Goal: Task Accomplishment & Management: Manage account settings

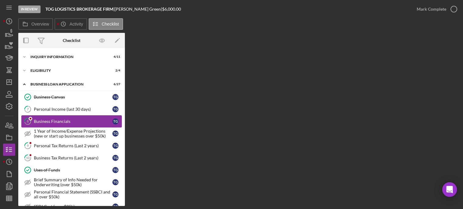
click at [50, 119] on div "Business Financials" at bounding box center [73, 121] width 79 height 5
click at [86, 122] on div "Business Financials" at bounding box center [73, 121] width 79 height 5
click at [55, 142] on link "9 Personal Tax Returns (Last 2 years) T G" at bounding box center [71, 146] width 100 height 12
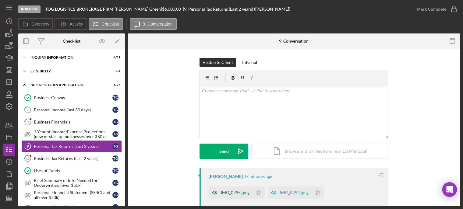
click at [235, 192] on div "IMG_0295.jpeg" at bounding box center [235, 192] width 29 height 5
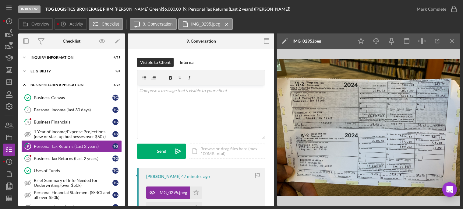
scroll to position [91, 0]
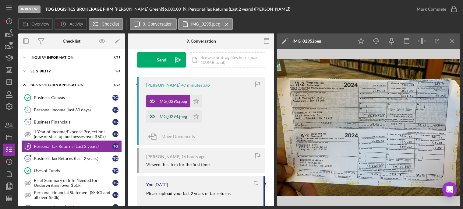
click at [172, 116] on div "IMG_0294.jpeg" at bounding box center [172, 116] width 29 height 5
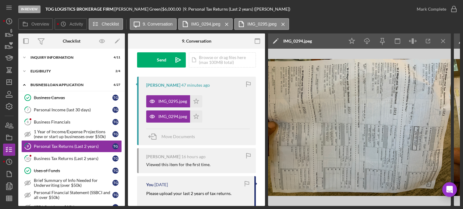
scroll to position [0, 0]
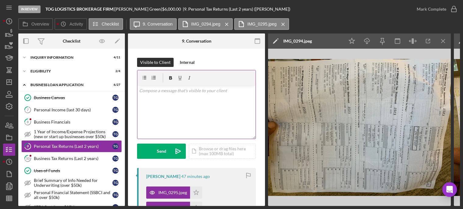
click at [161, 99] on div "v Color teal Color pink Remove color Add row above Add row below Add column bef…" at bounding box center [196, 112] width 118 height 53
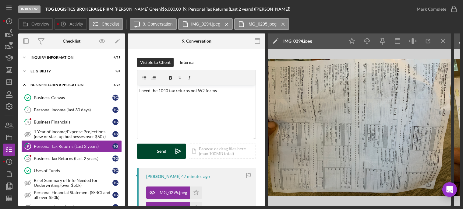
click at [161, 151] on div "Send" at bounding box center [161, 151] width 9 height 15
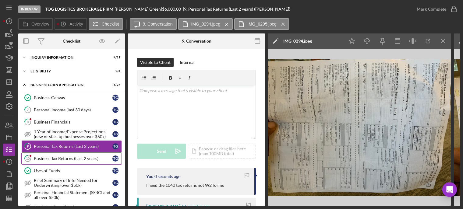
click at [57, 156] on div "Business Tax Returns (Last 2 years)" at bounding box center [73, 158] width 79 height 5
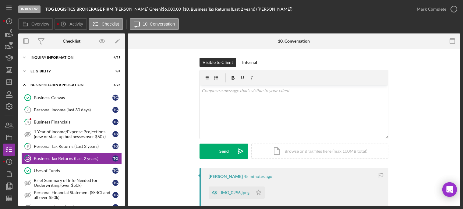
scroll to position [30, 0]
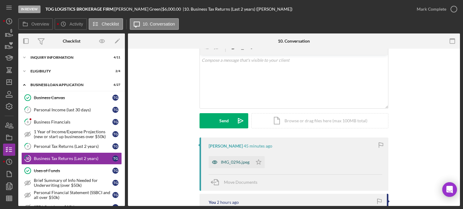
click at [228, 161] on div "IMG_0296.jpeg" at bounding box center [235, 162] width 29 height 5
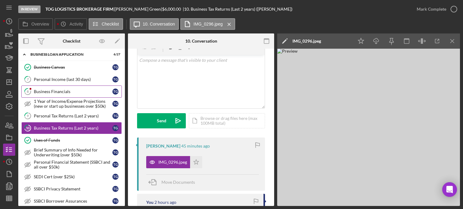
click at [55, 91] on div "Business Financials" at bounding box center [73, 91] width 79 height 5
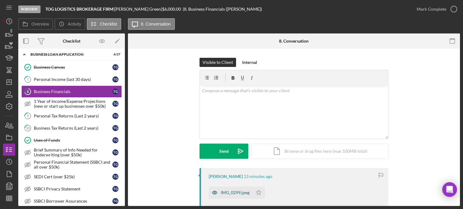
scroll to position [61, 0]
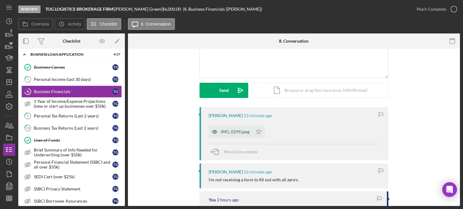
click at [228, 132] on div "IMG_0299.jpeg" at bounding box center [235, 131] width 29 height 5
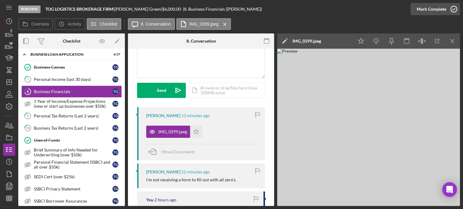
click at [452, 9] on icon "button" at bounding box center [453, 9] width 15 height 15
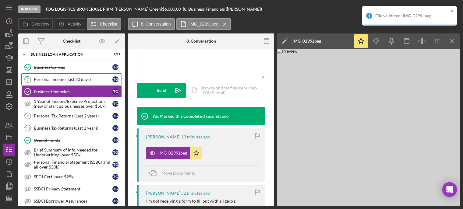
scroll to position [0, 0]
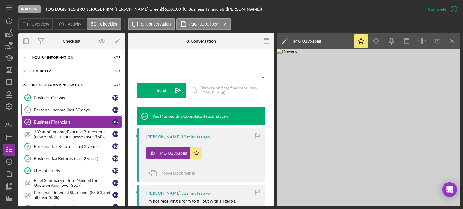
click at [69, 109] on div "Personal Income (last 30 days)" at bounding box center [73, 109] width 79 height 5
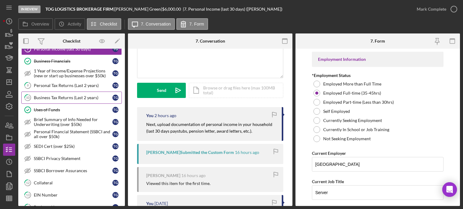
scroll to position [122, 0]
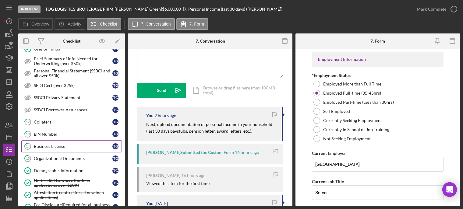
click at [67, 145] on div "Business License" at bounding box center [73, 146] width 79 height 5
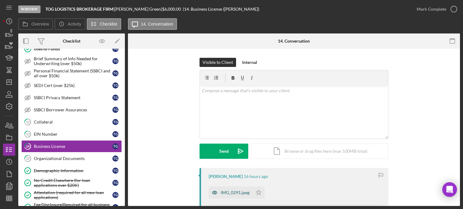
click at [224, 192] on div "IMG_0291.jpeg" at bounding box center [235, 192] width 29 height 5
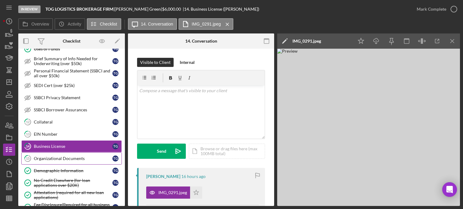
click at [52, 160] on div "Organizational Documents" at bounding box center [73, 158] width 79 height 5
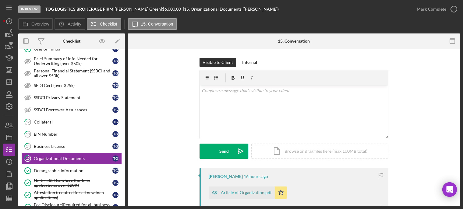
scroll to position [91, 0]
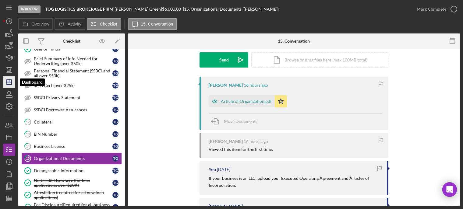
click at [9, 82] on line "button" at bounding box center [9, 82] width 5 height 0
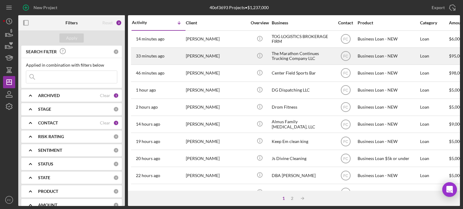
click at [179, 57] on div "33 minutes ago Taira Collins" at bounding box center [158, 56] width 53 height 16
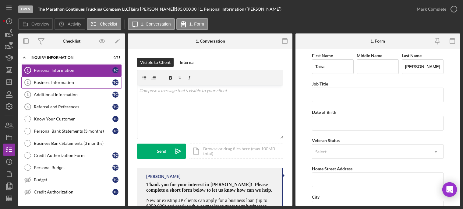
click at [61, 83] on div "Business Information" at bounding box center [73, 82] width 79 height 5
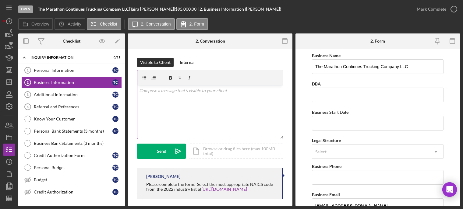
scroll to position [5, 0]
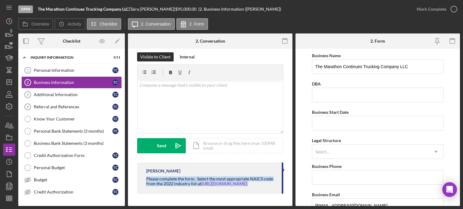
drag, startPoint x: 146, startPoint y: 179, endPoint x: 264, endPoint y: 191, distance: 118.3
click at [264, 191] on div "Franchot Cunningham Please complete the form. Select the most appropriate NAICS…" at bounding box center [210, 178] width 146 height 31
copy div "Please complete the form. Select the most appropriate NAICS code from the 2022 …"
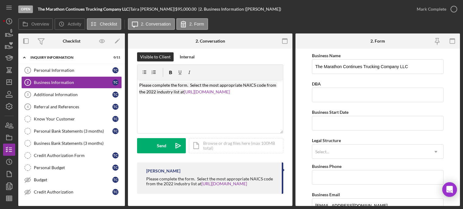
drag, startPoint x: 163, startPoint y: 145, endPoint x: 126, endPoint y: 134, distance: 37.8
click at [163, 145] on div "Send" at bounding box center [161, 145] width 9 height 15
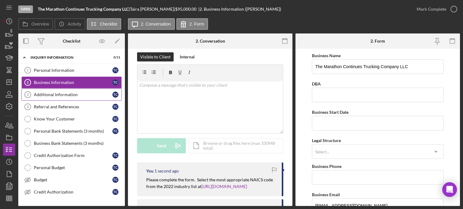
click at [71, 96] on div "Additional Information" at bounding box center [73, 94] width 79 height 5
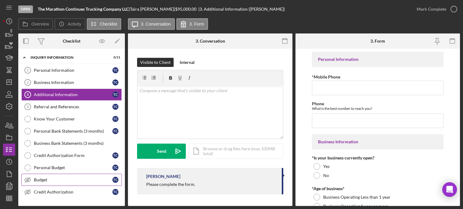
click at [53, 176] on link "Budget Budget T C" at bounding box center [71, 180] width 100 height 12
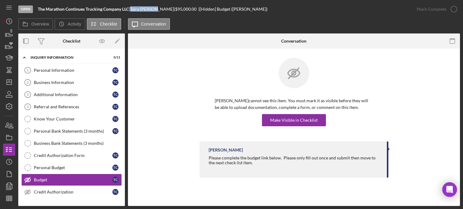
drag, startPoint x: 134, startPoint y: 10, endPoint x: 157, endPoint y: 9, distance: 22.6
click at [157, 9] on div "Taira Collins |" at bounding box center [152, 9] width 45 height 5
copy div "Taira Collins"
click at [283, 121] on div "Make Visible in Checklist" at bounding box center [293, 120] width 47 height 12
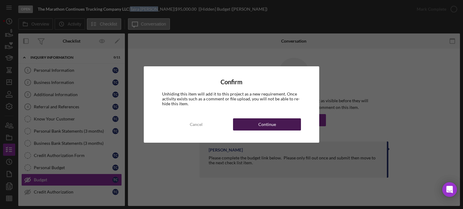
click at [261, 124] on div "Continue" at bounding box center [267, 124] width 18 height 12
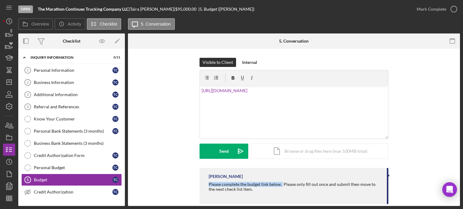
drag, startPoint x: 206, startPoint y: 184, endPoint x: 280, endPoint y: 185, distance: 74.0
click at [280, 185] on div "Franchot Cunningham Please complete the budget link below. Please only fill out…" at bounding box center [293, 186] width 189 height 36
copy div "Please complete the budget link below."
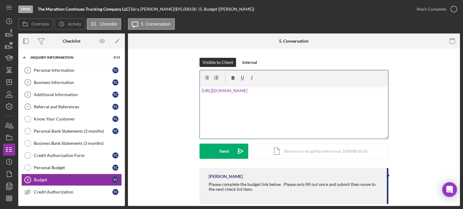
click at [200, 88] on div "v Color teal Color pink Remove color Add row above Add row below Add column bef…" at bounding box center [294, 112] width 188 height 53
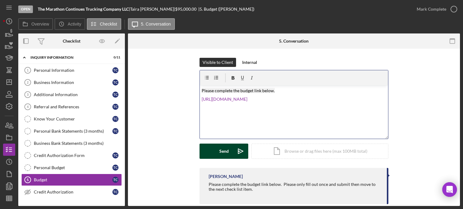
click at [216, 149] on button "Send Icon/icon-invite-send" at bounding box center [223, 151] width 49 height 15
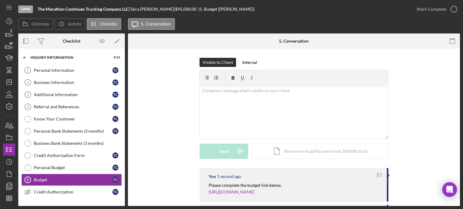
scroll to position [61, 0]
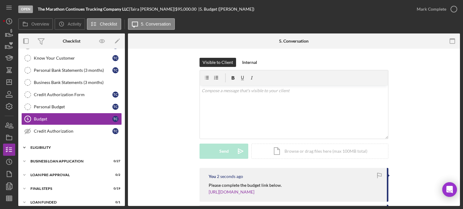
click at [66, 149] on div "ELIGIBILITY" at bounding box center [73, 148] width 87 height 4
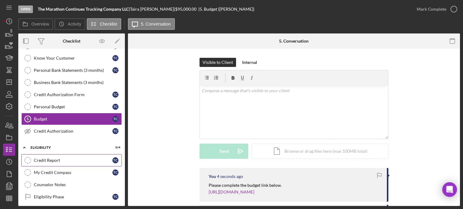
click at [64, 161] on div "Credit Report" at bounding box center [73, 160] width 79 height 5
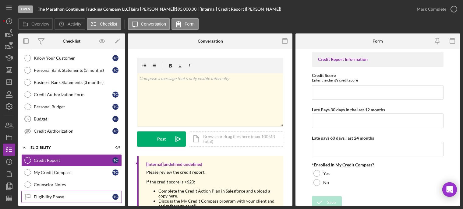
scroll to position [119, 0]
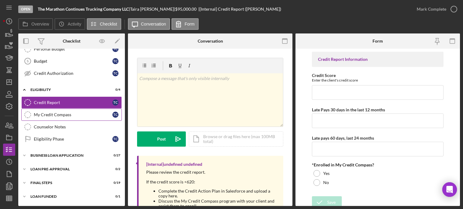
click at [79, 117] on link "My Credit Compass My Credit Compass T C" at bounding box center [71, 115] width 100 height 12
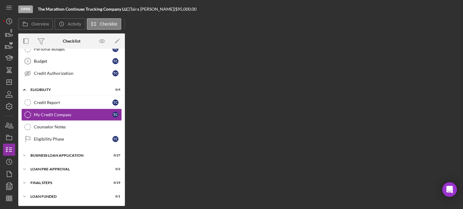
scroll to position [119, 0]
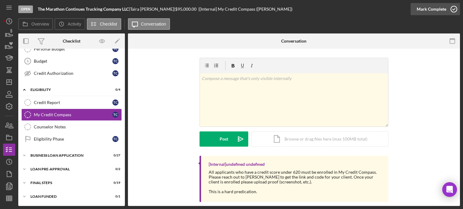
click at [454, 9] on icon "button" at bounding box center [453, 9] width 15 height 15
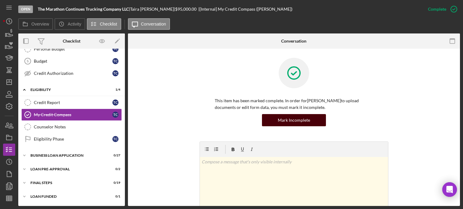
click at [277, 117] on button "Mark Incomplete" at bounding box center [294, 120] width 64 height 12
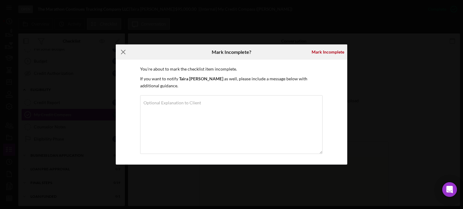
click at [124, 54] on line at bounding box center [123, 52] width 4 height 4
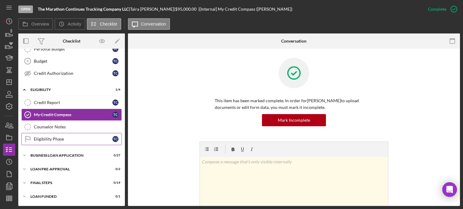
click at [47, 140] on div "Eligibility Phase" at bounding box center [73, 139] width 79 height 5
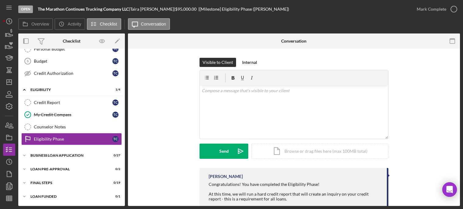
scroll to position [119, 0]
drag, startPoint x: 457, startPoint y: 5, endPoint x: 453, endPoint y: 8, distance: 4.6
click at [453, 8] on icon "button" at bounding box center [453, 9] width 15 height 15
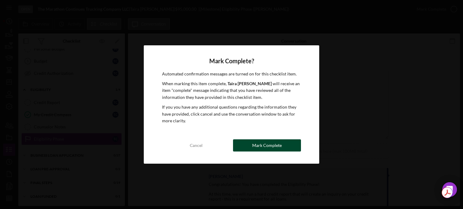
click at [255, 147] on div "Mark Complete" at bounding box center [267, 145] width 30 height 12
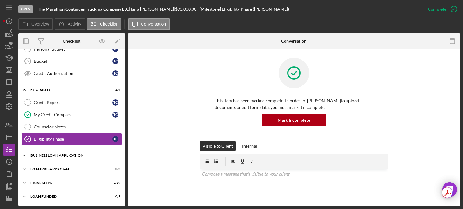
click at [54, 157] on div "BUSINESS LOAN APPLICATION" at bounding box center [73, 156] width 87 height 4
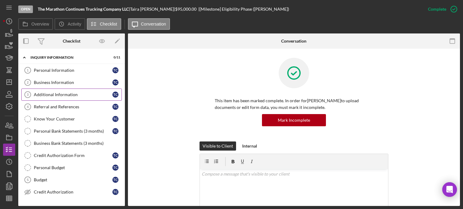
click at [37, 93] on div "Additional Information" at bounding box center [73, 94] width 79 height 5
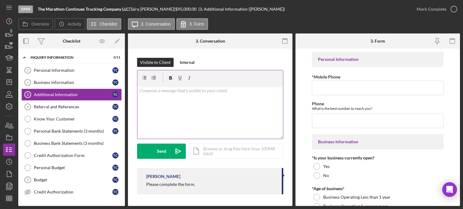
scroll to position [1, 0]
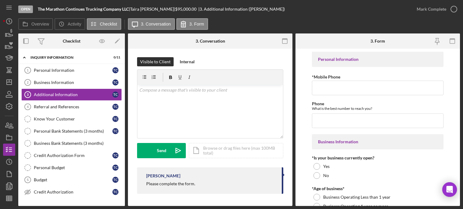
drag, startPoint x: 144, startPoint y: 184, endPoint x: 197, endPoint y: 182, distance: 53.0
click at [197, 182] on div "Franchot Cunningham Please complete the form." at bounding box center [210, 180] width 146 height 26
copy div "Please complete the form."
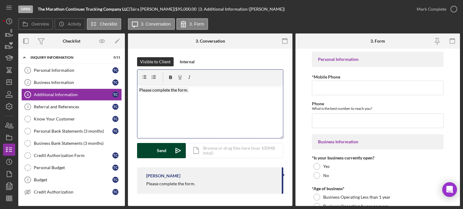
click at [159, 152] on div "Send" at bounding box center [161, 150] width 9 height 15
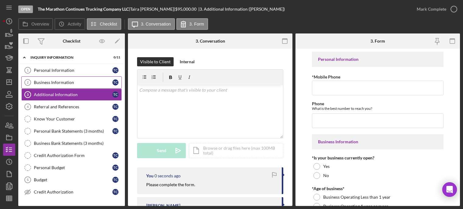
click at [75, 83] on div "Business Information" at bounding box center [73, 82] width 79 height 5
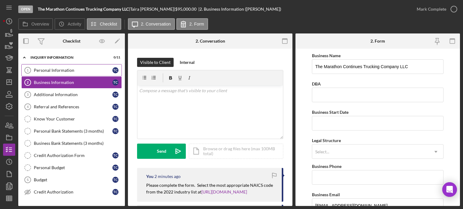
click at [70, 67] on link "Personal Information 1 Personal Information T C" at bounding box center [71, 70] width 100 height 12
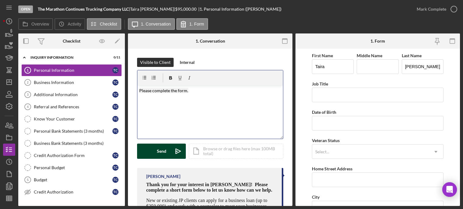
click at [159, 154] on div "Send" at bounding box center [161, 151] width 9 height 15
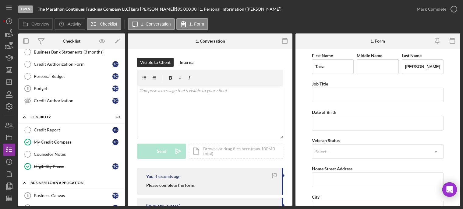
scroll to position [152, 0]
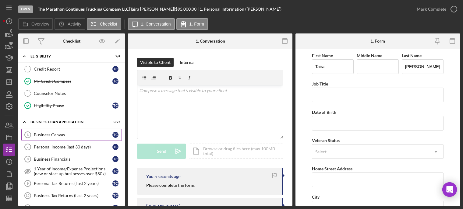
click at [66, 137] on div "Business Canvas" at bounding box center [73, 134] width 79 height 5
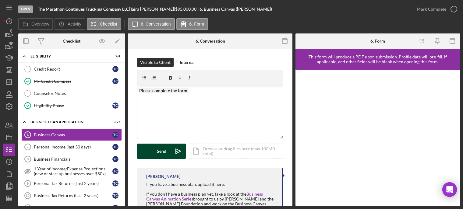
click at [159, 151] on div "Send" at bounding box center [161, 151] width 9 height 15
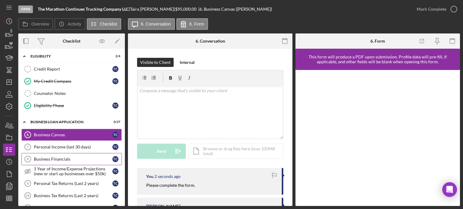
click at [68, 160] on div "Business Financials" at bounding box center [73, 159] width 79 height 5
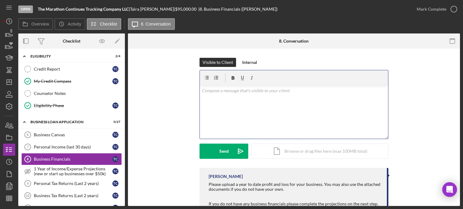
paste div
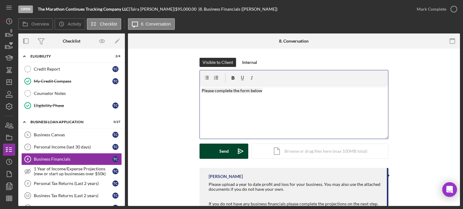
click at [217, 150] on button "Send Icon/icon-invite-send" at bounding box center [223, 151] width 49 height 15
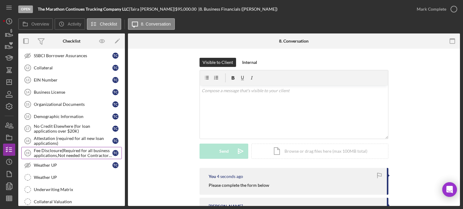
scroll to position [396, 0]
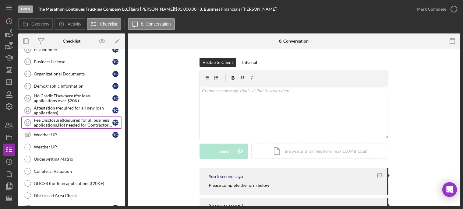
drag, startPoint x: 61, startPoint y: 124, endPoint x: 100, endPoint y: 127, distance: 38.7
click at [61, 124] on div "Fee Disclosure(Required for all business applications,Not needed for Contractor…" at bounding box center [73, 123] width 79 height 10
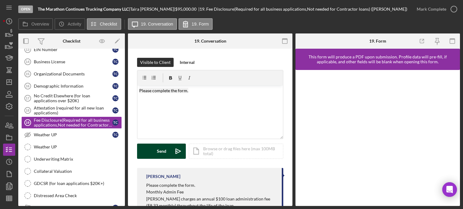
click at [167, 152] on button "Send Icon/icon-invite-send" at bounding box center [161, 151] width 49 height 15
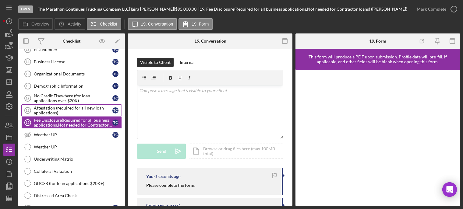
click at [58, 108] on div "Attestation (required for all new loan applications)" at bounding box center [73, 111] width 79 height 10
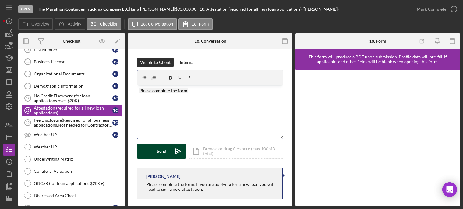
click at [158, 150] on div "Send" at bounding box center [161, 151] width 9 height 15
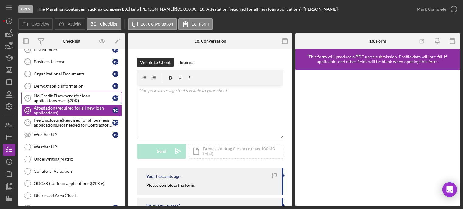
click at [60, 99] on div "No Credit Elsewhere (for loan applications over $20K)" at bounding box center [73, 98] width 79 height 10
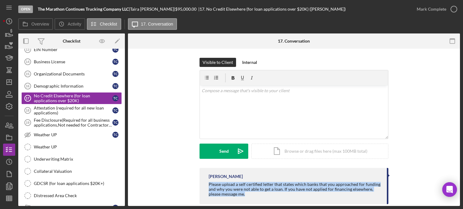
drag, startPoint x: 206, startPoint y: 184, endPoint x: 256, endPoint y: 200, distance: 52.7
click at [256, 200] on div "Franchot Cunningham Please upload a self certified letter that states which ban…" at bounding box center [293, 186] width 189 height 36
copy div "Please upload a self certified letter that states which banks that you approach…"
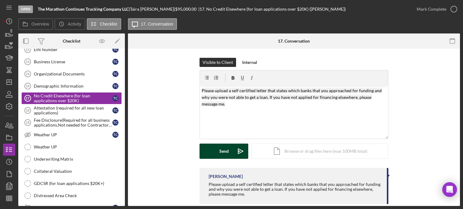
click at [221, 150] on div "Send" at bounding box center [223, 151] width 9 height 15
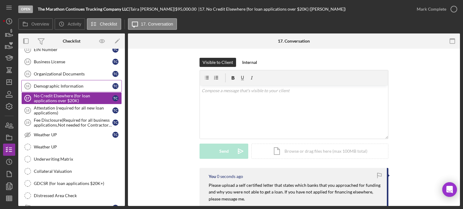
click at [77, 85] on div "Demographic Information" at bounding box center [73, 86] width 79 height 5
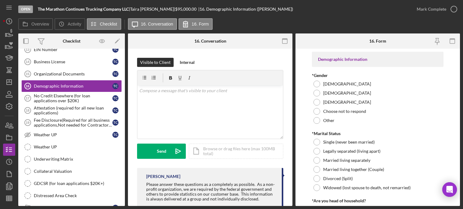
scroll to position [45, 0]
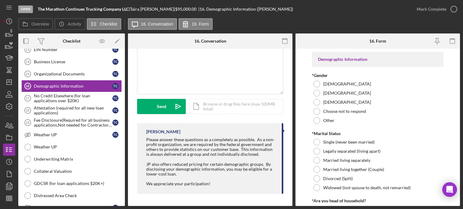
drag, startPoint x: 142, startPoint y: 137, endPoint x: 258, endPoint y: 154, distance: 117.2
click at [258, 154] on div "Franchot Cunningham Please answer these questions as a completely as possible. …" at bounding box center [210, 158] width 146 height 71
copy div "Please answer these questions as a completely as possible. As a non-profit orga…"
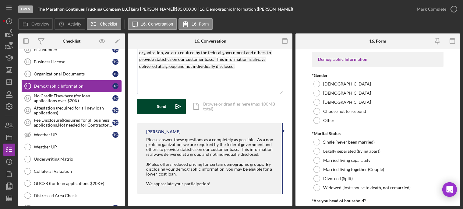
click at [168, 107] on button "Send Icon/icon-invite-send" at bounding box center [161, 106] width 49 height 15
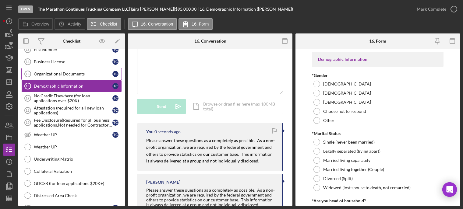
click at [78, 73] on div "Organizational Documents" at bounding box center [73, 74] width 79 height 5
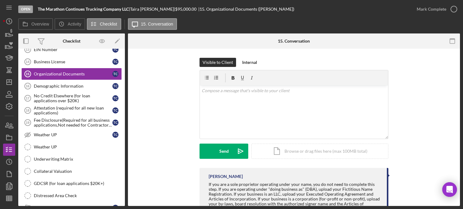
scroll to position [25, 0]
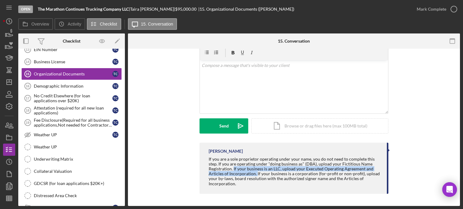
drag, startPoint x: 232, startPoint y: 168, endPoint x: 255, endPoint y: 176, distance: 24.2
click at [255, 176] on div "If you are a sole proprietor operating under your name, you do not need to comp…" at bounding box center [294, 172] width 172 height 30
copy div "If your business is an LLC, upload your Executed Operating Agreement and Articl…"
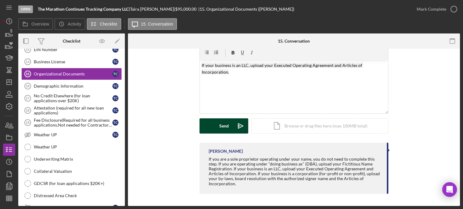
click at [216, 125] on button "Send Icon/icon-invite-send" at bounding box center [223, 125] width 49 height 15
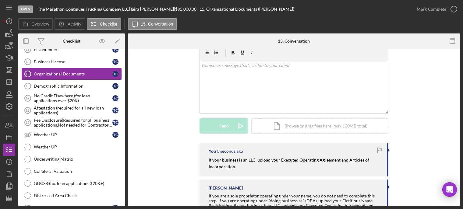
scroll to position [335, 0]
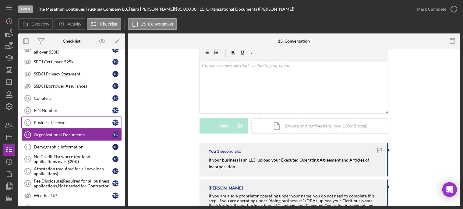
click at [69, 121] on div "Business License" at bounding box center [73, 122] width 79 height 5
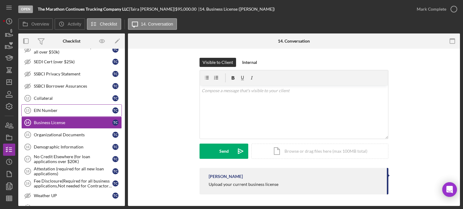
click at [45, 108] on div "EIN Number" at bounding box center [73, 110] width 79 height 5
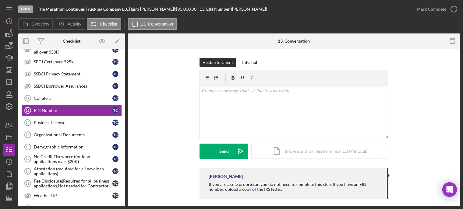
drag, startPoint x: 330, startPoint y: 185, endPoint x: 382, endPoint y: 192, distance: 52.5
click at [382, 192] on div "Franchot Cunningham If you are a sole proprietor, you do not need to complete t…" at bounding box center [293, 183] width 189 height 31
click at [337, 189] on div "If you are a sole proprietor, you do not need to complete this step. If you hav…" at bounding box center [294, 187] width 172 height 10
drag, startPoint x: 329, startPoint y: 184, endPoint x: 368, endPoint y: 194, distance: 40.8
click at [368, 194] on div "Franchot Cunningham If you are a sole proprietor, you do not need to complete t…" at bounding box center [293, 183] width 189 height 31
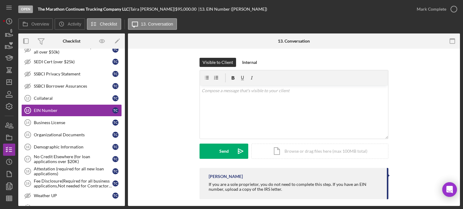
copy div "If you have an EIN number, upload a copy of the IRS letter."
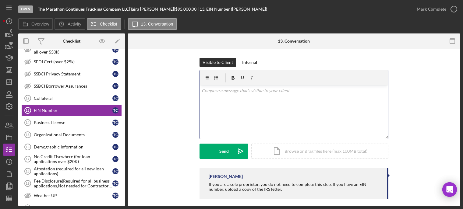
drag, startPoint x: 253, startPoint y: 87, endPoint x: 236, endPoint y: 95, distance: 18.0
click at [236, 95] on div "v Color teal Color pink Remove color Add row above Add row below Add column bef…" at bounding box center [294, 112] width 188 height 53
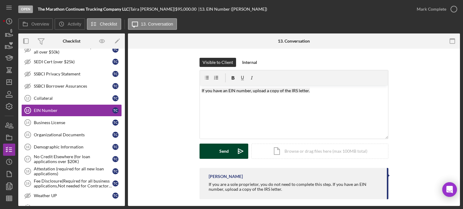
click at [229, 153] on button "Send Icon/icon-invite-send" at bounding box center [223, 151] width 49 height 15
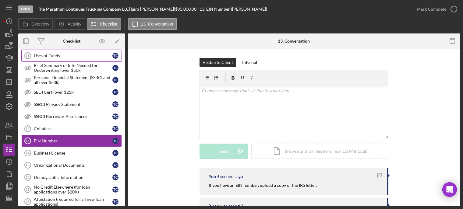
scroll to position [274, 0]
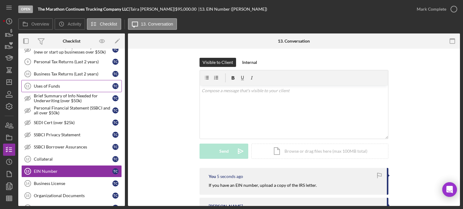
click at [51, 85] on div "Uses of Funds" at bounding box center [73, 86] width 79 height 5
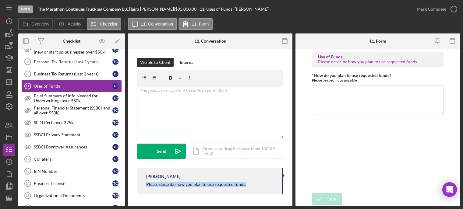
drag, startPoint x: 145, startPoint y: 185, endPoint x: 253, endPoint y: 191, distance: 108.2
click at [253, 191] on div "Franchot Cunningham Please describe how you plan to use requested funds." at bounding box center [210, 181] width 146 height 26
copy div "Please describe how you plan to use requested funds."
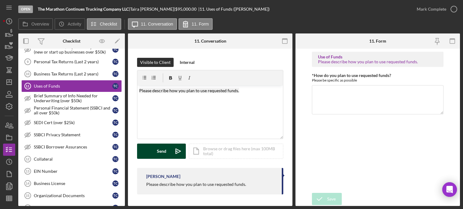
click at [162, 152] on div "Send" at bounding box center [161, 151] width 9 height 15
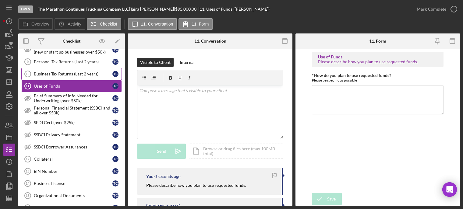
click at [67, 76] on div "Business Tax Returns (Last 2 years)" at bounding box center [73, 74] width 79 height 5
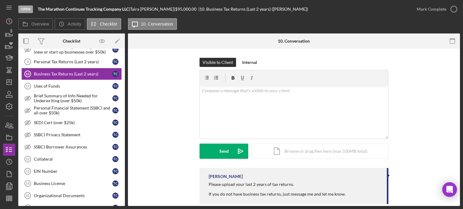
scroll to position [10, 0]
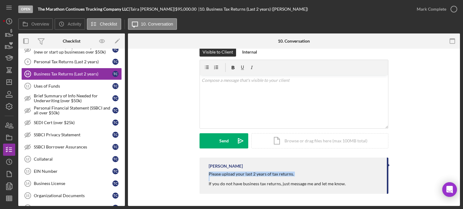
drag, startPoint x: 196, startPoint y: 171, endPoint x: 306, endPoint y: 177, distance: 110.0
click at [308, 177] on div "Franchot Cunningham Please upload your last 2 years of tax returns. If you do n…" at bounding box center [293, 177] width 313 height 39
copy div "Please upload your last 2 years of tax returns."
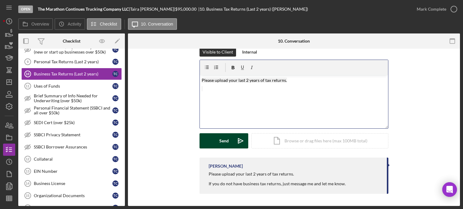
click at [222, 138] on div "Send" at bounding box center [223, 140] width 9 height 15
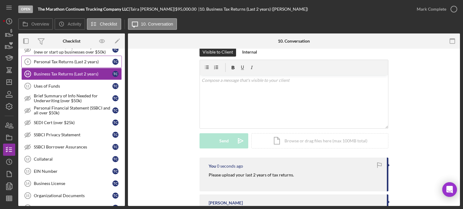
click at [49, 62] on div "Personal Tax Returns (Last 2 years)" at bounding box center [73, 61] width 79 height 5
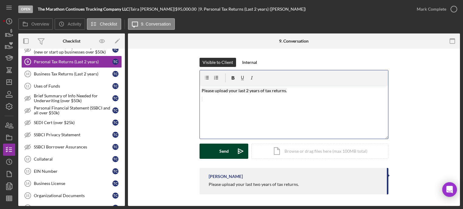
click at [223, 155] on div "Send" at bounding box center [223, 151] width 9 height 15
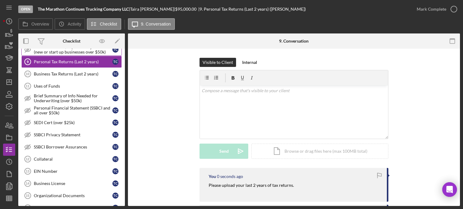
scroll to position [213, 0]
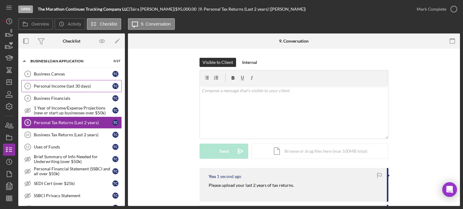
drag, startPoint x: 56, startPoint y: 84, endPoint x: 91, endPoint y: 95, distance: 36.6
click at [56, 84] on div "Personal Income (last 30 days)" at bounding box center [73, 86] width 79 height 5
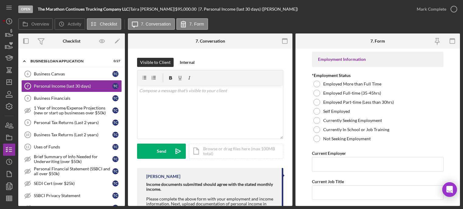
scroll to position [59, 0]
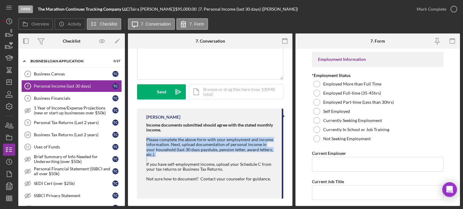
drag, startPoint x: 145, startPoint y: 141, endPoint x: 250, endPoint y: 147, distance: 104.9
click at [276, 152] on div "Franchot Cunningham Income documents submitted should agree with the stated mon…" at bounding box center [210, 154] width 146 height 90
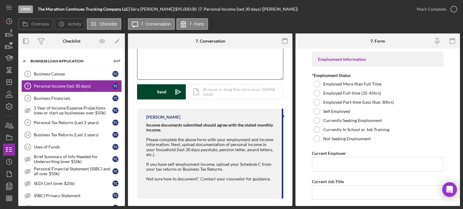
click at [168, 95] on button "Send Icon/icon-invite-send" at bounding box center [161, 91] width 49 height 15
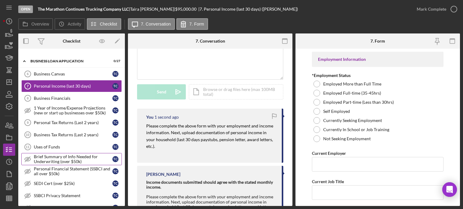
click at [66, 157] on div "Brief Summary of Info Needed for Underwriting (over $50k)" at bounding box center [73, 159] width 79 height 10
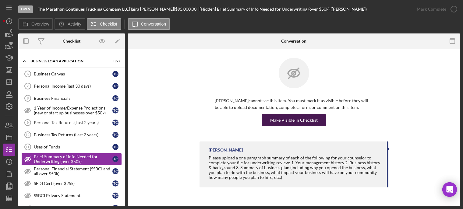
click at [287, 122] on div "Make Visible in Checklist" at bounding box center [293, 120] width 47 height 12
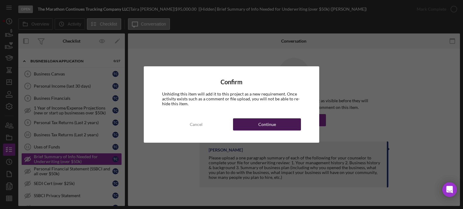
click at [254, 125] on button "Continue" at bounding box center [267, 124] width 68 height 12
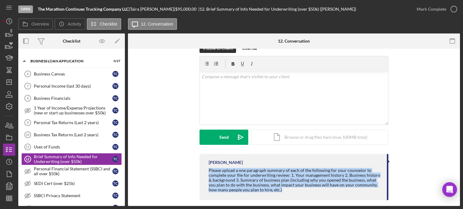
scroll to position [20, 0]
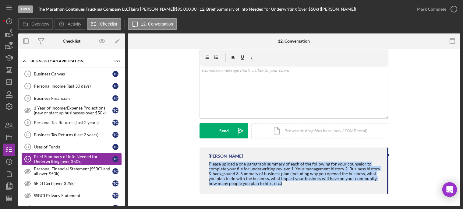
drag, startPoint x: 206, startPoint y: 183, endPoint x: 279, endPoint y: 205, distance: 76.4
click at [279, 205] on div "Visible to Client Internal v Color teal Color pink Remove color Add row above A…" at bounding box center [294, 117] width 332 height 178
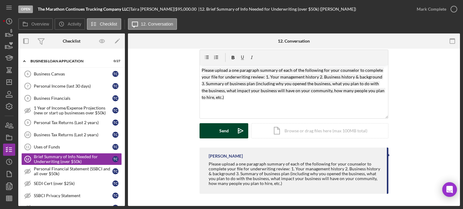
click at [228, 135] on button "Send Icon/icon-invite-send" at bounding box center [223, 130] width 49 height 15
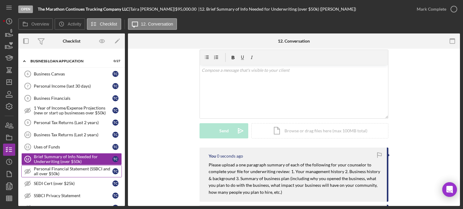
click at [35, 174] on div "Personal Financial Statement (SSBCI and all over $50k)" at bounding box center [73, 171] width 79 height 10
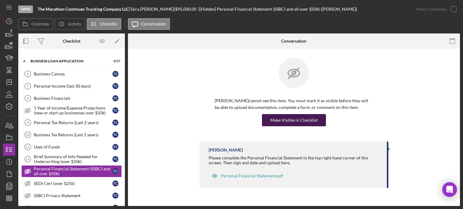
click at [284, 121] on div "Make Visible in Checklist" at bounding box center [293, 120] width 47 height 12
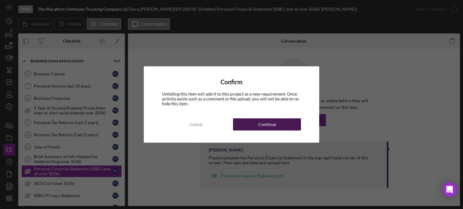
click at [285, 126] on button "Continue" at bounding box center [267, 124] width 68 height 12
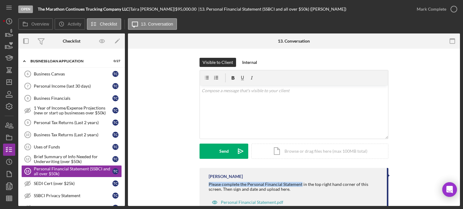
drag, startPoint x: 202, startPoint y: 184, endPoint x: 300, endPoint y: 184, distance: 98.0
click at [300, 184] on div "Franchot Cunningham Please complete the Personal Financial Statement in the top…" at bounding box center [293, 191] width 189 height 47
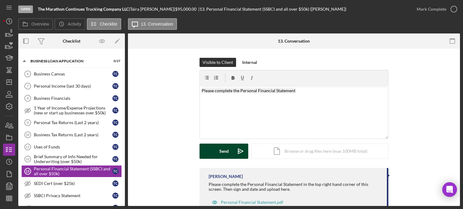
click at [224, 150] on div "Send" at bounding box center [223, 151] width 9 height 15
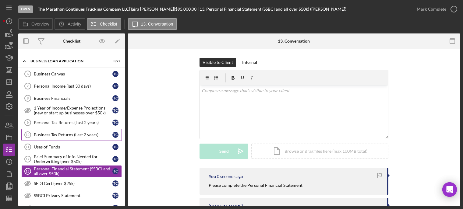
scroll to position [243, 0]
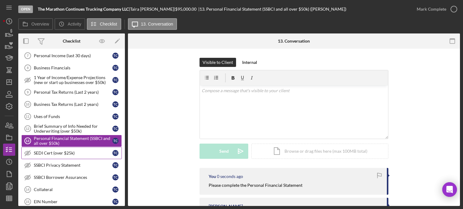
drag, startPoint x: 53, startPoint y: 152, endPoint x: 65, endPoint y: 151, distance: 11.7
click at [53, 152] on div "SEDI Cert (over $25k)" at bounding box center [73, 153] width 79 height 5
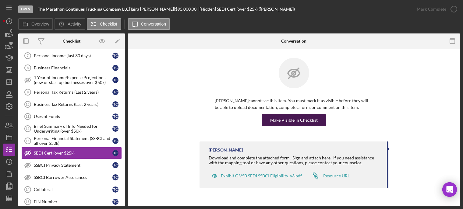
click at [280, 121] on div "Make Visible in Checklist" at bounding box center [293, 120] width 47 height 12
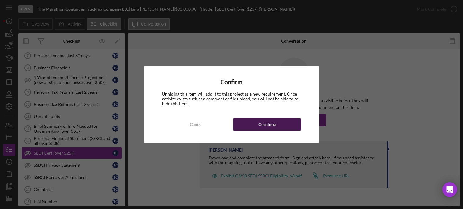
click at [279, 127] on button "Continue" at bounding box center [267, 124] width 68 height 12
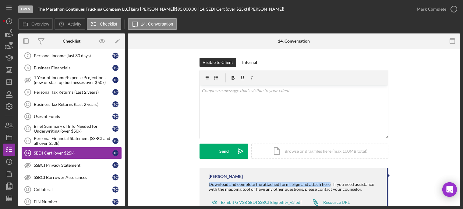
drag, startPoint x: 204, startPoint y: 182, endPoint x: 327, endPoint y: 184, distance: 123.6
click at [327, 184] on div "Franchot Cunningham Download and complete the attached form. Sign and attach he…" at bounding box center [293, 191] width 189 height 47
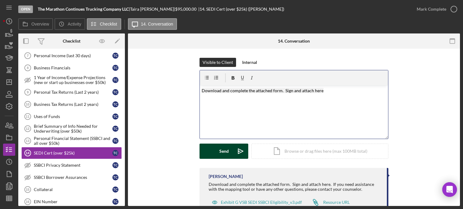
click at [233, 153] on icon "Icon/icon-invite-send" at bounding box center [240, 151] width 15 height 15
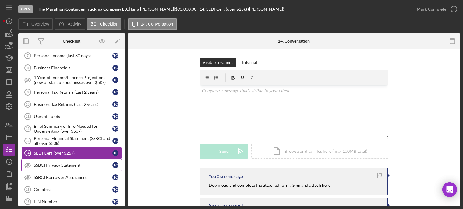
scroll to position [274, 0]
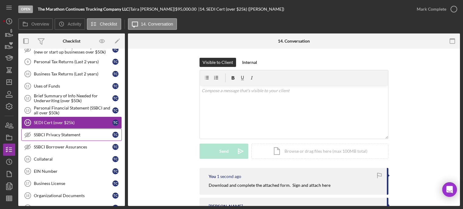
click at [48, 130] on link "SSBCI Privacy Statement SSBCI Privacy Statement T C" at bounding box center [71, 135] width 100 height 12
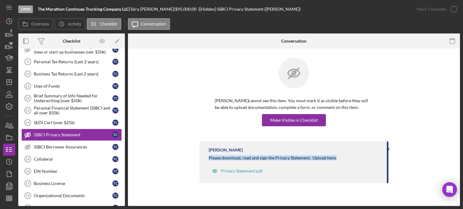
drag, startPoint x: 209, startPoint y: 157, endPoint x: 346, endPoint y: 159, distance: 137.3
click at [346, 159] on div "Please download, read and sign the Privacy Statement. Upload here." at bounding box center [294, 158] width 172 height 5
click at [289, 120] on div "Make Visible in Checklist" at bounding box center [293, 120] width 47 height 12
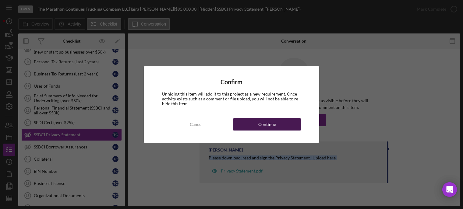
click at [281, 123] on button "Continue" at bounding box center [267, 124] width 68 height 12
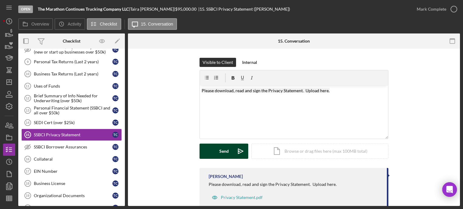
click at [222, 154] on div "Send" at bounding box center [223, 151] width 9 height 15
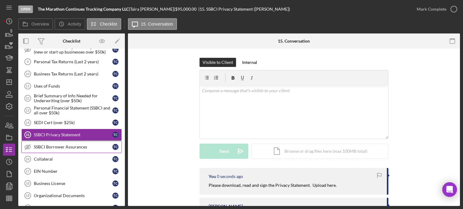
click at [65, 148] on div "SSBCI Borrower Assurances" at bounding box center [73, 147] width 79 height 5
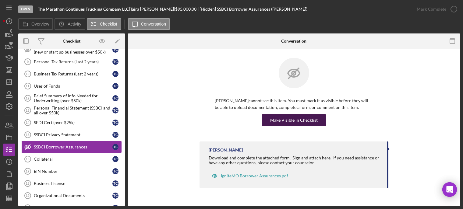
click at [271, 119] on button "Make Visible in Checklist" at bounding box center [294, 120] width 64 height 12
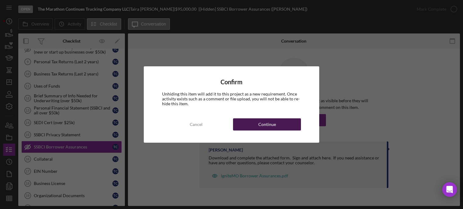
click at [272, 124] on div "Continue" at bounding box center [267, 124] width 18 height 12
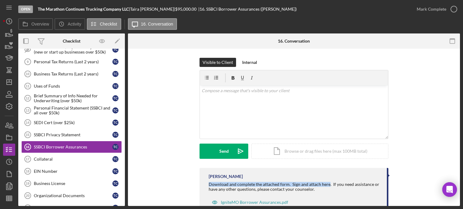
drag, startPoint x: 203, startPoint y: 184, endPoint x: 327, endPoint y: 184, distance: 124.8
click at [327, 184] on div "Franchot Cunningham Download and complete the attached form. Sign and attach he…" at bounding box center [293, 191] width 189 height 47
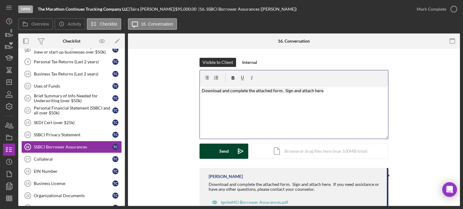
click at [236, 154] on icon "Icon/icon-invite-send" at bounding box center [240, 151] width 15 height 15
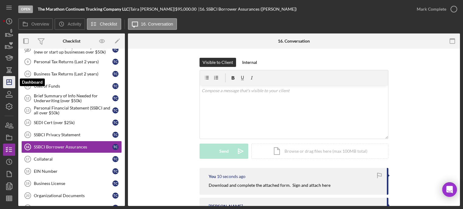
click at [9, 84] on icon "Icon/Dashboard" at bounding box center [9, 82] width 15 height 15
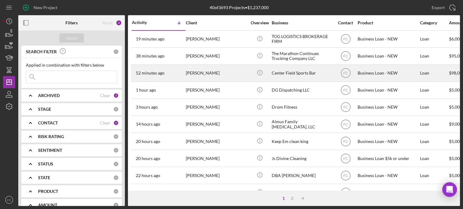
click at [175, 73] on div "52 minutes ago Blake Fields" at bounding box center [158, 73] width 53 height 16
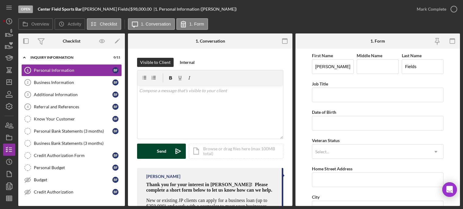
scroll to position [43, 0]
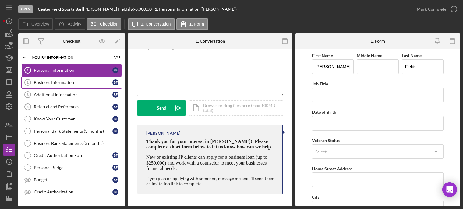
click at [59, 83] on div "Business Information" at bounding box center [73, 82] width 79 height 5
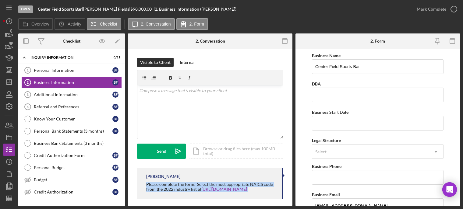
drag, startPoint x: 145, startPoint y: 185, endPoint x: 258, endPoint y: 190, distance: 112.7
click at [266, 192] on div "Franchot Cunningham Please complete the form. Select the most appropriate NAICS…" at bounding box center [210, 183] width 146 height 31
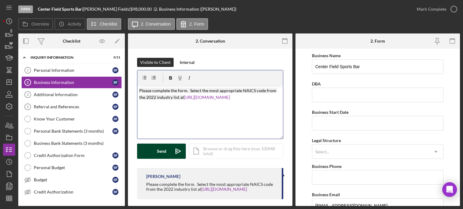
click at [168, 155] on button "Send Icon/icon-invite-send" at bounding box center [161, 151] width 49 height 15
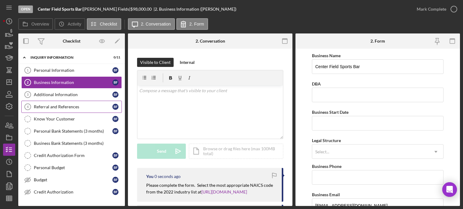
click at [54, 107] on div "Referral and References" at bounding box center [73, 106] width 79 height 5
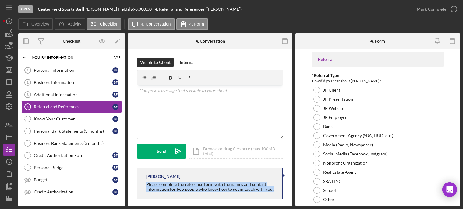
drag, startPoint x: 144, startPoint y: 186, endPoint x: 270, endPoint y: 191, distance: 126.7
click at [270, 191] on div "Franchot Cunningham Please complete the reference form with the names and conta…" at bounding box center [210, 183] width 146 height 31
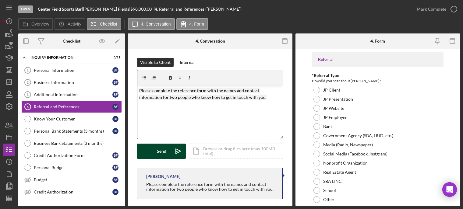
click at [174, 154] on icon "Icon/icon-invite-send" at bounding box center [177, 151] width 15 height 15
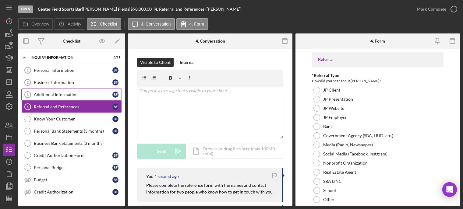
click at [50, 94] on div "Additional Information" at bounding box center [73, 94] width 79 height 5
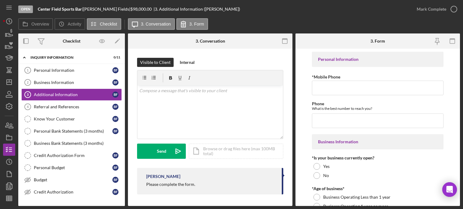
drag, startPoint x: 142, startPoint y: 184, endPoint x: 203, endPoint y: 186, distance: 61.5
click at [203, 186] on div "Franchot Cunningham Please complete the form." at bounding box center [210, 181] width 146 height 26
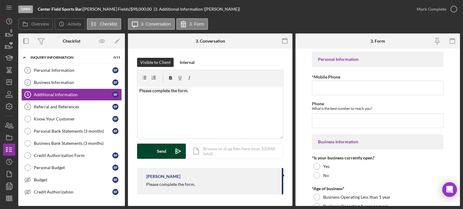
click at [170, 155] on icon "Icon/icon-invite-send" at bounding box center [177, 151] width 15 height 15
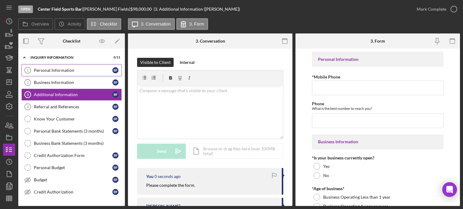
click at [47, 72] on div "Personal Information" at bounding box center [73, 70] width 79 height 5
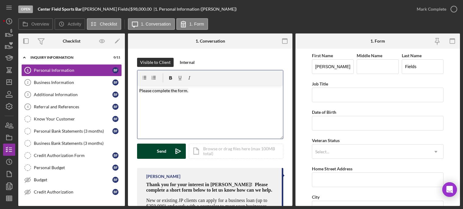
click at [161, 156] on div "Send" at bounding box center [161, 151] width 9 height 15
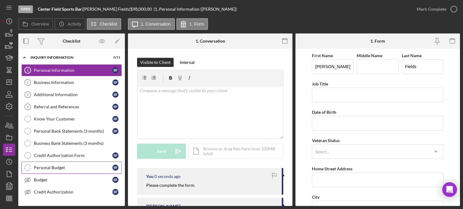
scroll to position [30, 0]
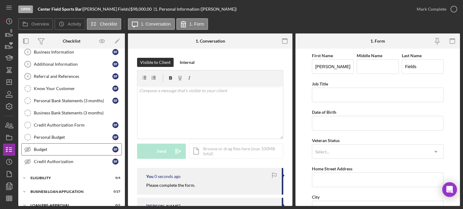
click at [67, 148] on div "Budget" at bounding box center [73, 149] width 79 height 5
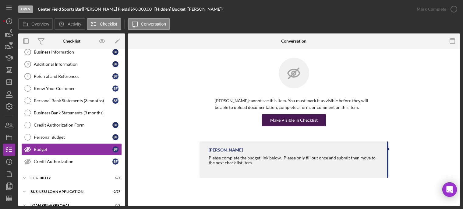
click at [290, 121] on div "Make Visible in Checklist" at bounding box center [293, 120] width 47 height 12
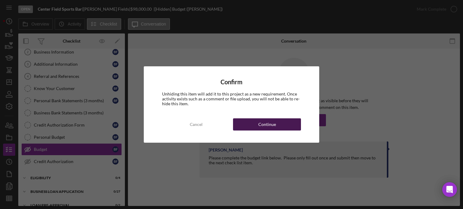
click at [287, 121] on button "Continue" at bounding box center [267, 124] width 68 height 12
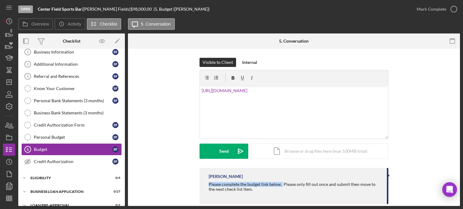
drag, startPoint x: 206, startPoint y: 184, endPoint x: 280, endPoint y: 185, distance: 74.0
click at [280, 185] on div "Franchot Cunningham Please complete the budget link below. Please only fill out…" at bounding box center [293, 186] width 189 height 36
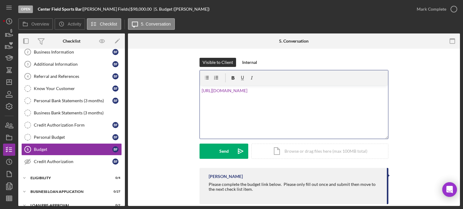
click at [200, 91] on div "v Color teal Color pink Remove color Add row above Add row below Add column bef…" at bounding box center [294, 112] width 188 height 53
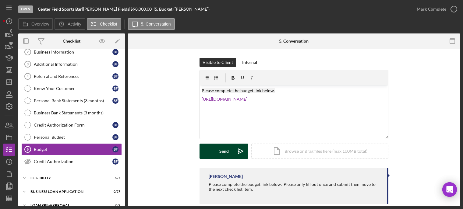
click at [211, 148] on button "Send Icon/icon-invite-send" at bounding box center [223, 151] width 49 height 15
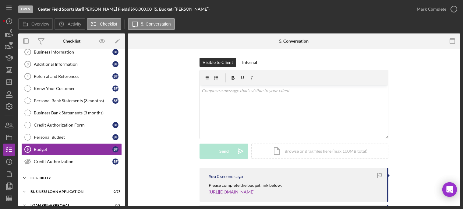
click at [56, 176] on div "ELIGIBILITY" at bounding box center [73, 178] width 87 height 4
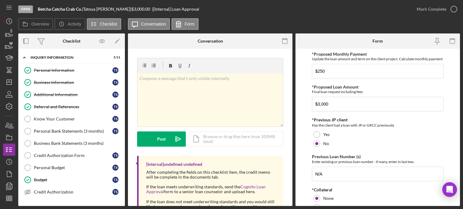
scroll to position [243, 0]
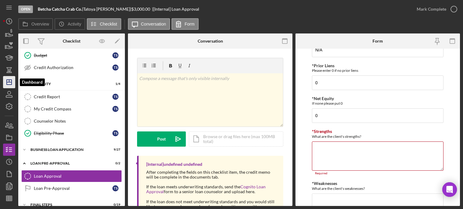
click at [10, 83] on icon "Icon/Dashboard" at bounding box center [9, 82] width 15 height 15
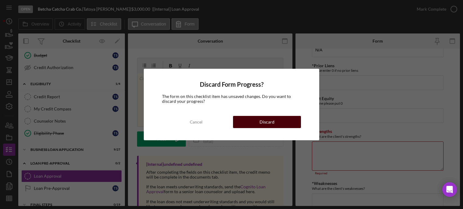
click at [258, 122] on button "Discard" at bounding box center [267, 122] width 68 height 12
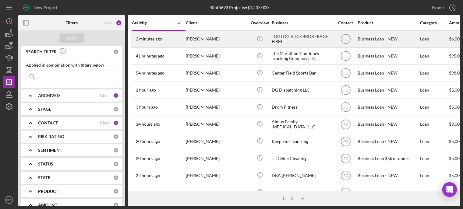
click at [197, 43] on div "[PERSON_NAME]" at bounding box center [216, 39] width 61 height 16
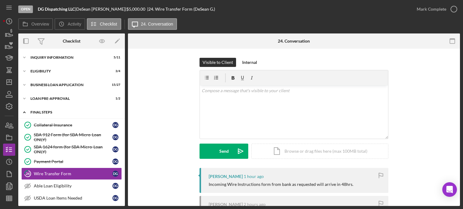
scroll to position [47, 0]
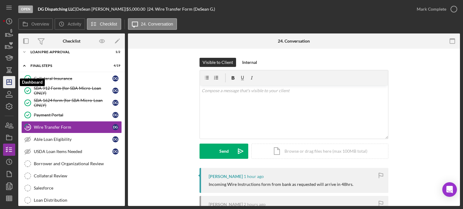
click at [8, 83] on icon "Icon/Dashboard" at bounding box center [9, 82] width 15 height 15
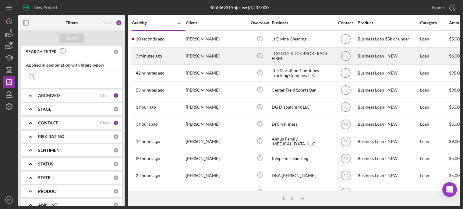
click at [217, 55] on div "[PERSON_NAME]" at bounding box center [216, 56] width 61 height 16
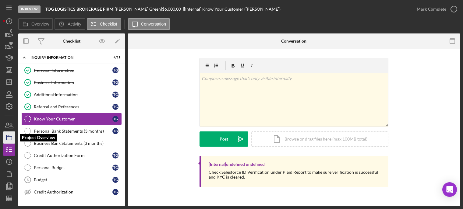
click at [10, 139] on icon "button" at bounding box center [9, 137] width 15 height 15
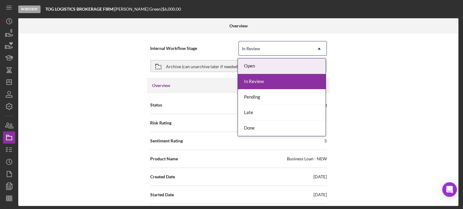
click at [249, 48] on div "In Review" at bounding box center [251, 48] width 18 height 5
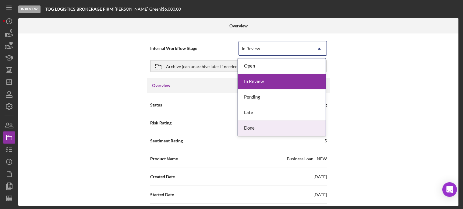
click at [249, 130] on div "Done" at bounding box center [282, 129] width 88 height 16
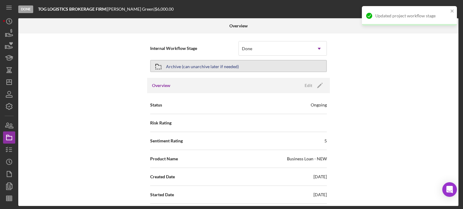
click at [204, 66] on div "Archive (can unarchive later if needed)" at bounding box center [202, 66] width 73 height 11
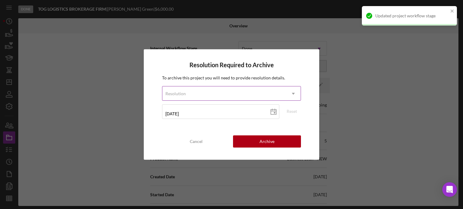
click at [193, 95] on div "Resolution" at bounding box center [224, 94] width 124 height 14
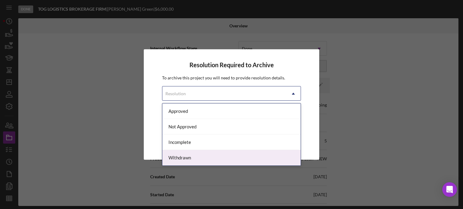
click at [189, 161] on div "Withdrawn" at bounding box center [231, 158] width 138 height 16
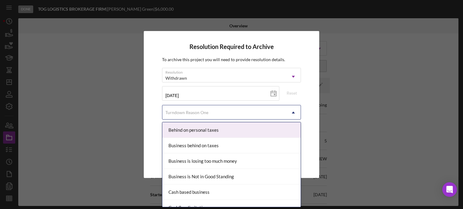
click at [186, 114] on div "Turndown Reason One" at bounding box center [186, 112] width 43 height 5
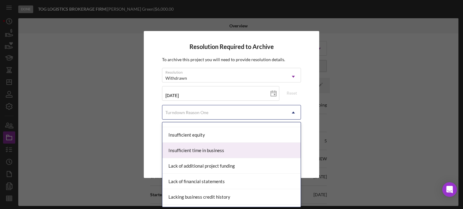
scroll to position [274, 0]
click at [227, 151] on div "Lack of financial statements" at bounding box center [231, 151] width 138 height 16
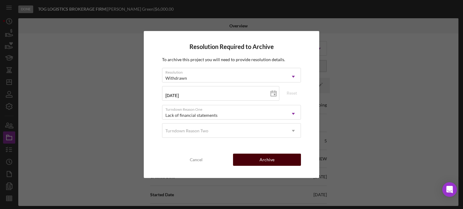
click at [251, 163] on button "Archive" at bounding box center [267, 160] width 68 height 12
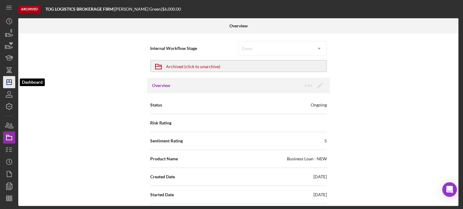
click at [12, 84] on polygon "button" at bounding box center [9, 82] width 5 height 5
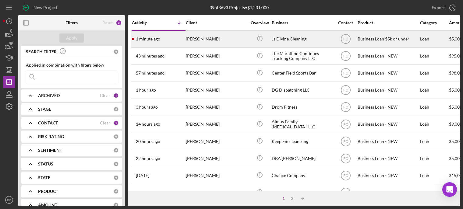
click at [172, 44] on div "1 minute ago Jaylah Jones" at bounding box center [158, 39] width 53 height 16
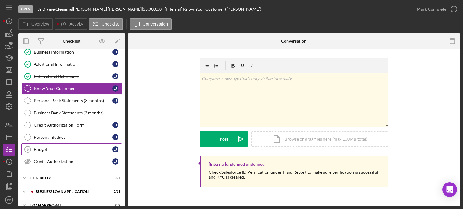
scroll to position [61, 0]
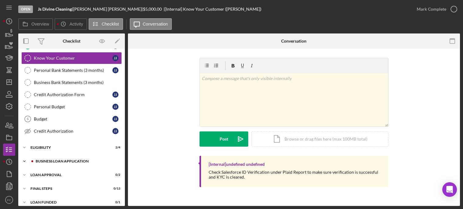
click at [72, 160] on div "BUSINESS LOAN APPLICATION" at bounding box center [77, 161] width 82 height 4
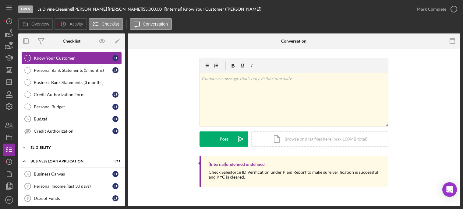
click at [72, 150] on div "Icon/Expander Eligibility 2 / 4" at bounding box center [71, 148] width 107 height 12
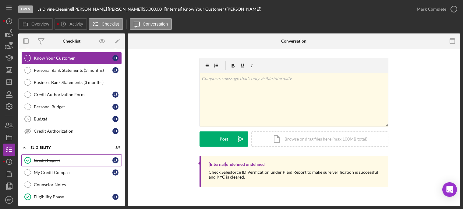
click at [72, 157] on link "Credit Report Credit Report J J" at bounding box center [71, 160] width 100 height 12
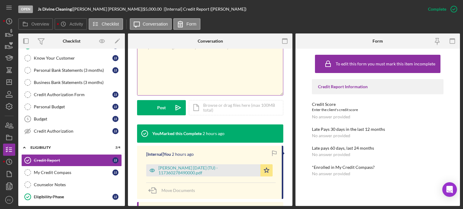
scroll to position [61, 0]
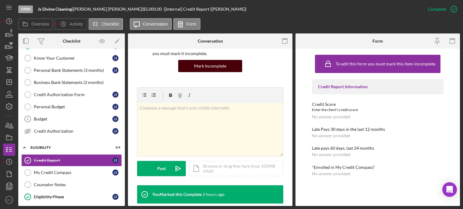
click at [213, 66] on div "Mark Incomplete" at bounding box center [210, 66] width 32 height 12
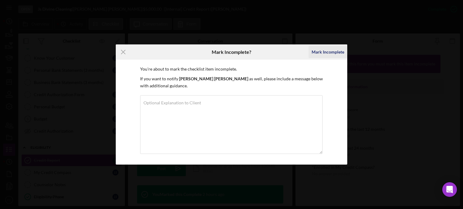
click at [328, 55] on div "Mark Incomplete" at bounding box center [327, 52] width 33 height 12
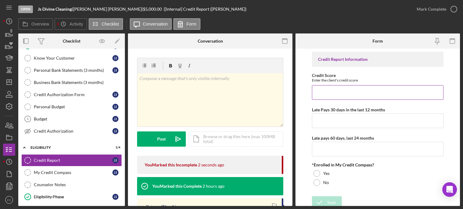
click at [321, 93] on input "Credit Score" at bounding box center [377, 92] width 131 height 15
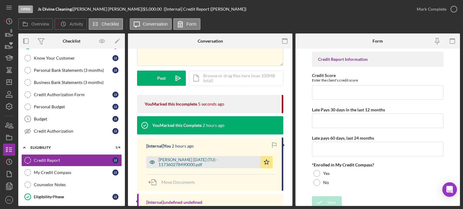
click at [183, 161] on div "Williams, Deja 2025-07-03 (TU) - 117360278490000.pdf" at bounding box center [207, 162] width 99 height 10
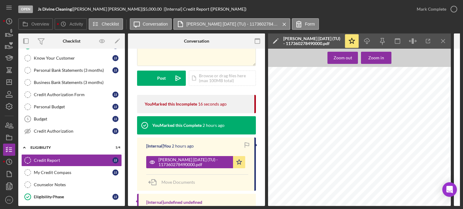
scroll to position [91, 0]
click at [236, 164] on polygon "button" at bounding box center [238, 161] width 5 height 5
click at [213, 77] on div "Icon/Document Browse or drag files here (max 100MB total) Tap to choose files o…" at bounding box center [222, 78] width 67 height 15
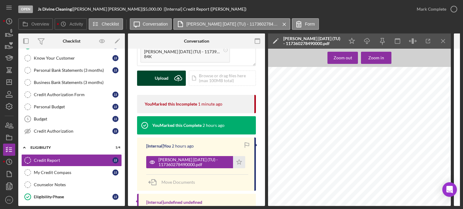
click at [158, 79] on div "Upload" at bounding box center [162, 78] width 14 height 15
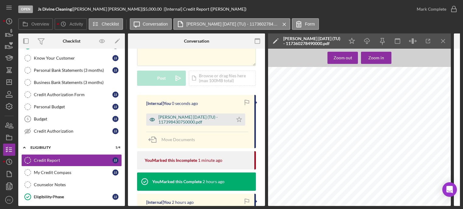
click at [186, 118] on div "Jones, Jaylah 2025-08-12 (TU) - 117398430750000.pdf" at bounding box center [194, 120] width 72 height 10
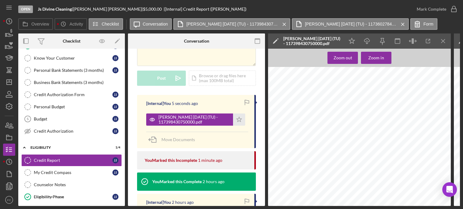
scroll to position [335, 0]
click at [238, 122] on icon "Icon/Star" at bounding box center [239, 120] width 12 height 12
click at [442, 40] on line "button" at bounding box center [442, 40] width 3 height 3
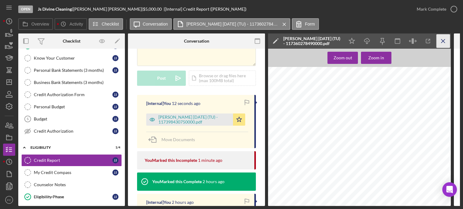
click at [442, 41] on icon "Icon/Menu Close" at bounding box center [443, 41] width 14 height 14
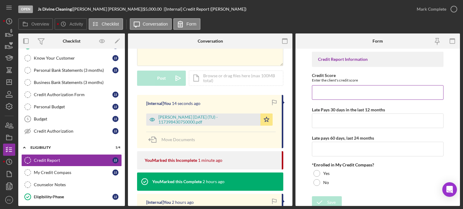
click at [326, 91] on input "Credit Score" at bounding box center [377, 92] width 131 height 15
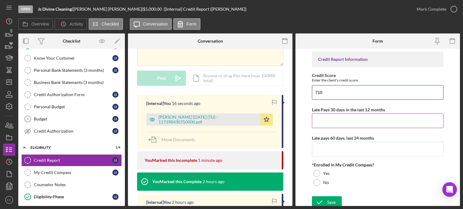
type input "710"
click at [327, 121] on input "Late Pays 30 days in the last 12 months" at bounding box center [377, 121] width 131 height 15
type input "0"
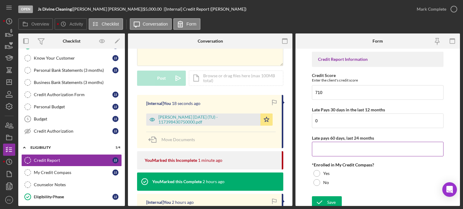
drag, startPoint x: 328, startPoint y: 152, endPoint x: 325, endPoint y: 163, distance: 12.0
click at [328, 152] on input "Late pays 60 days, last 24 months" at bounding box center [377, 149] width 131 height 15
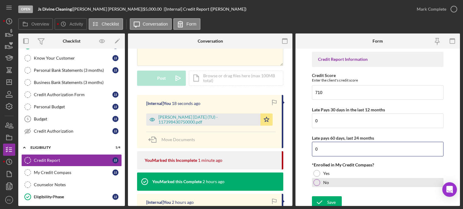
type input "0"
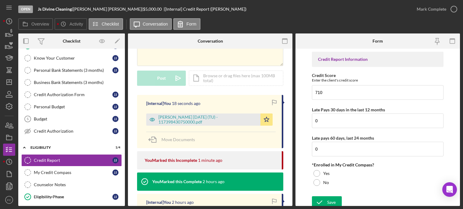
drag, startPoint x: 314, startPoint y: 182, endPoint x: 319, endPoint y: 188, distance: 8.0
click at [314, 182] on div at bounding box center [316, 182] width 7 height 7
click at [325, 202] on icon "submit" at bounding box center [319, 202] width 15 height 15
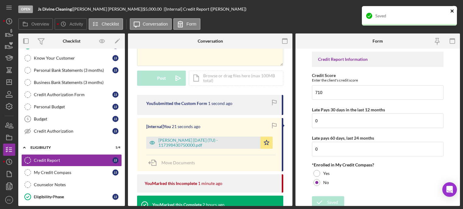
click at [453, 10] on icon "close" at bounding box center [452, 11] width 4 height 5
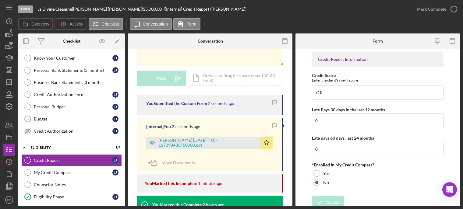
click at [454, 10] on div "Saved" at bounding box center [408, 18] width 97 height 27
click at [455, 8] on icon "button" at bounding box center [453, 9] width 15 height 15
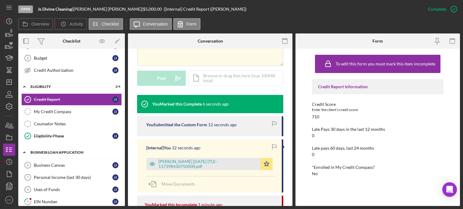
scroll to position [183, 0]
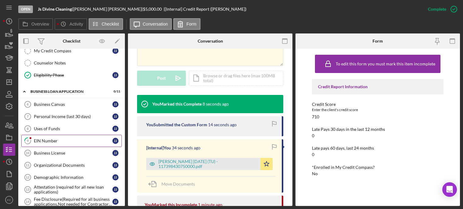
click at [58, 140] on div "EIN Number" at bounding box center [73, 140] width 79 height 5
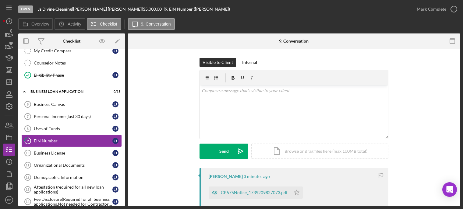
scroll to position [61, 0]
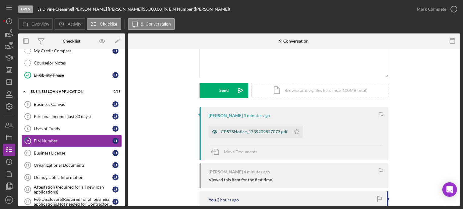
click at [240, 131] on div "CP575Notice_1739209827073.pdf" at bounding box center [254, 131] width 67 height 5
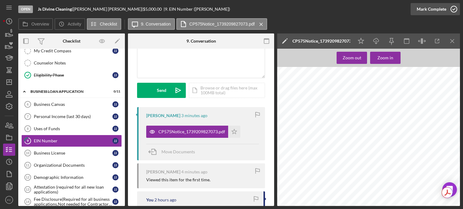
click at [453, 10] on icon "button" at bounding box center [453, 9] width 15 height 15
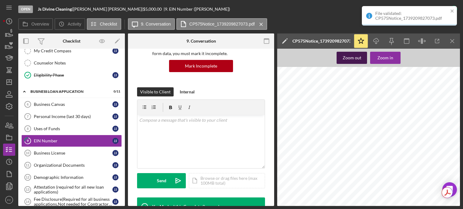
scroll to position [151, 0]
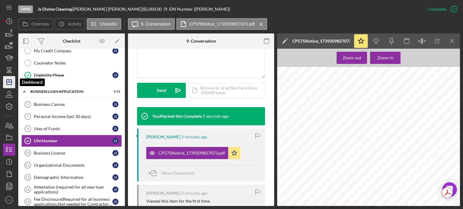
click at [13, 83] on icon "Icon/Dashboard" at bounding box center [9, 82] width 15 height 15
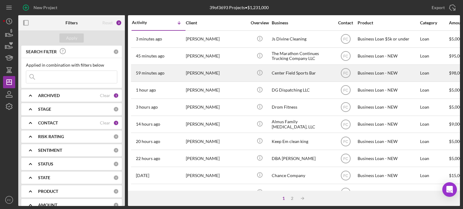
click at [228, 69] on div "[PERSON_NAME]" at bounding box center [216, 73] width 61 height 16
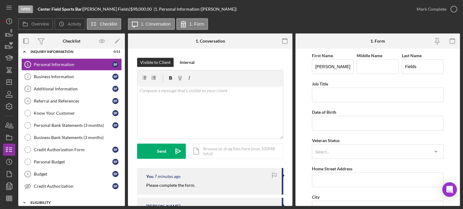
scroll to position [67, 0]
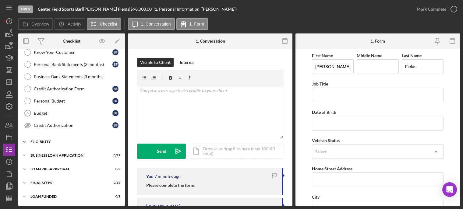
click at [56, 145] on div "Icon/Expander ELIGIBILITY 0 / 4" at bounding box center [71, 142] width 107 height 12
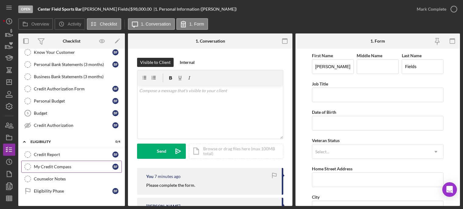
click at [58, 161] on link "My Credit Compass My Credit Compass B F" at bounding box center [71, 167] width 100 height 12
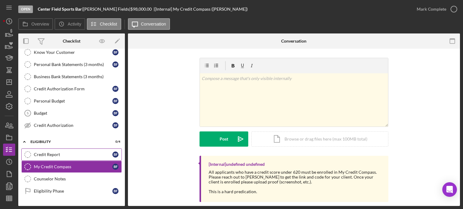
click at [61, 156] on div "Credit Report" at bounding box center [73, 154] width 79 height 5
